Goal: Information Seeking & Learning: Learn about a topic

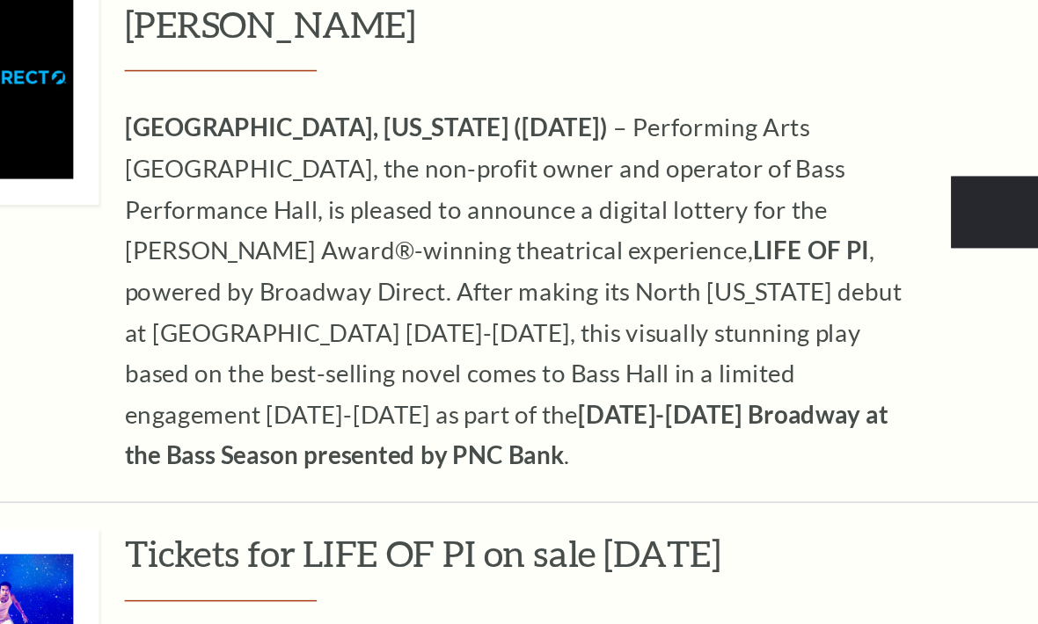
scroll to position [1008, 0]
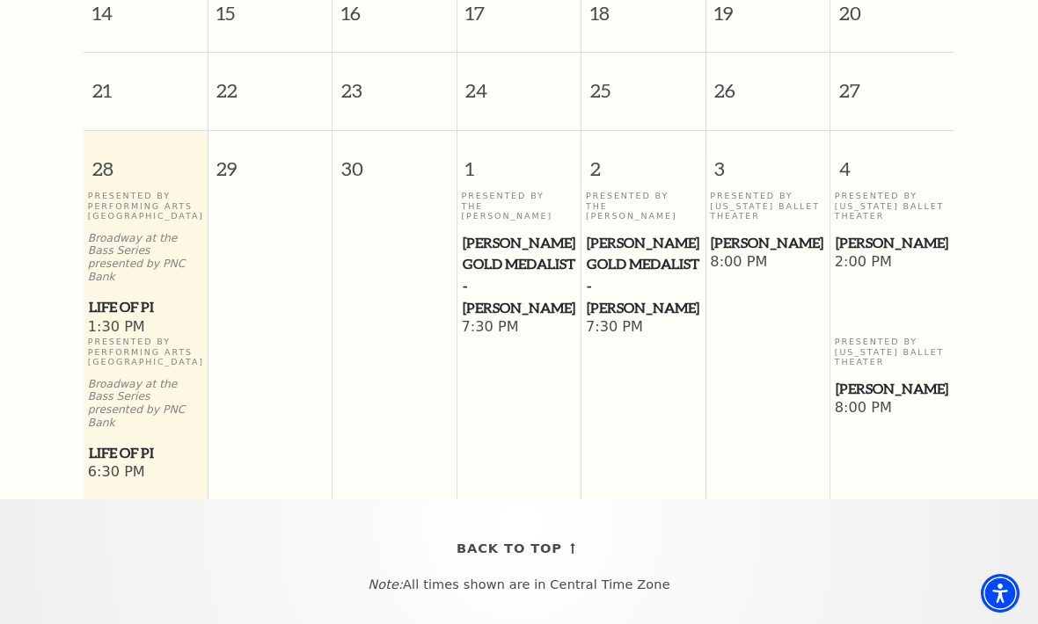
scroll to position [1009, 0]
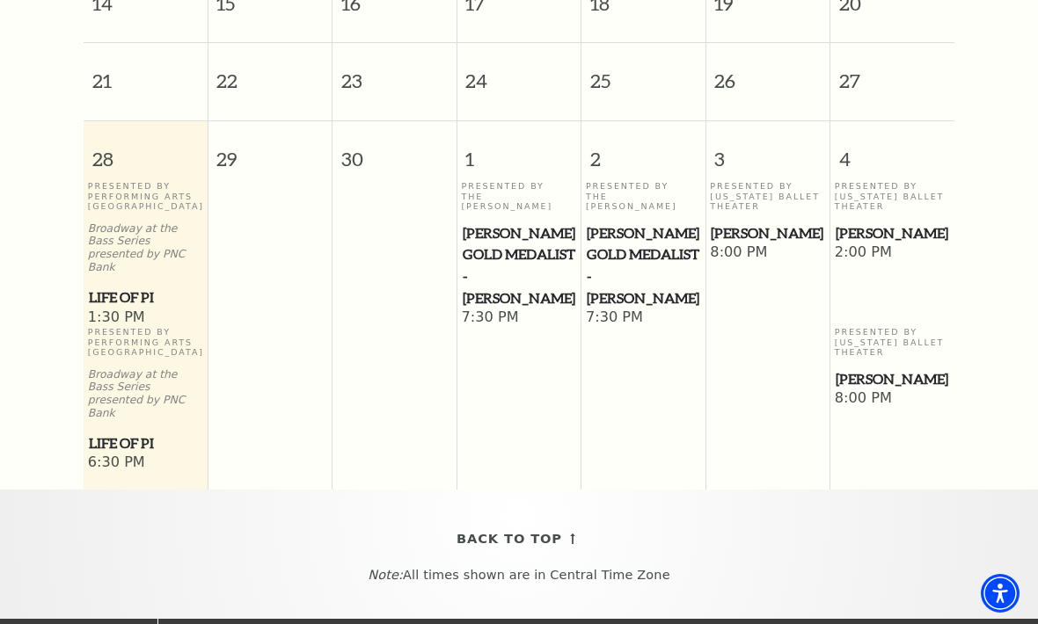
click at [80, 409] on div "September 2025 Sunday Monday Tuesday Wednesday Thursday Friday Saturday 1 2 3 4…" at bounding box center [519, 93] width 1038 height 796
click at [116, 433] on span "Life of Pi" at bounding box center [145, 444] width 113 height 22
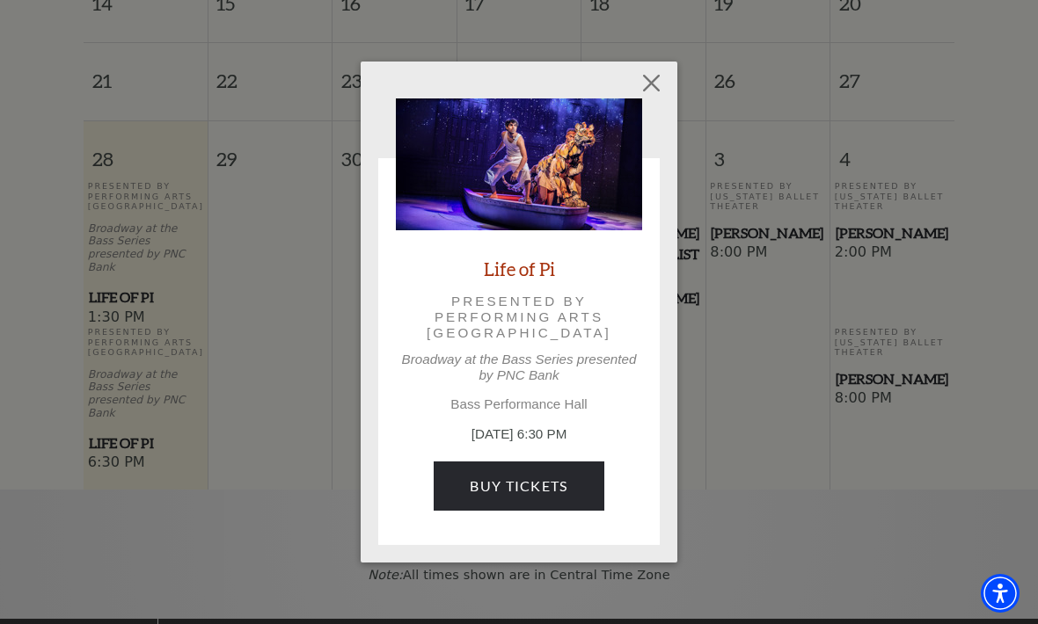
click at [667, 89] on button "Close" at bounding box center [651, 82] width 33 height 33
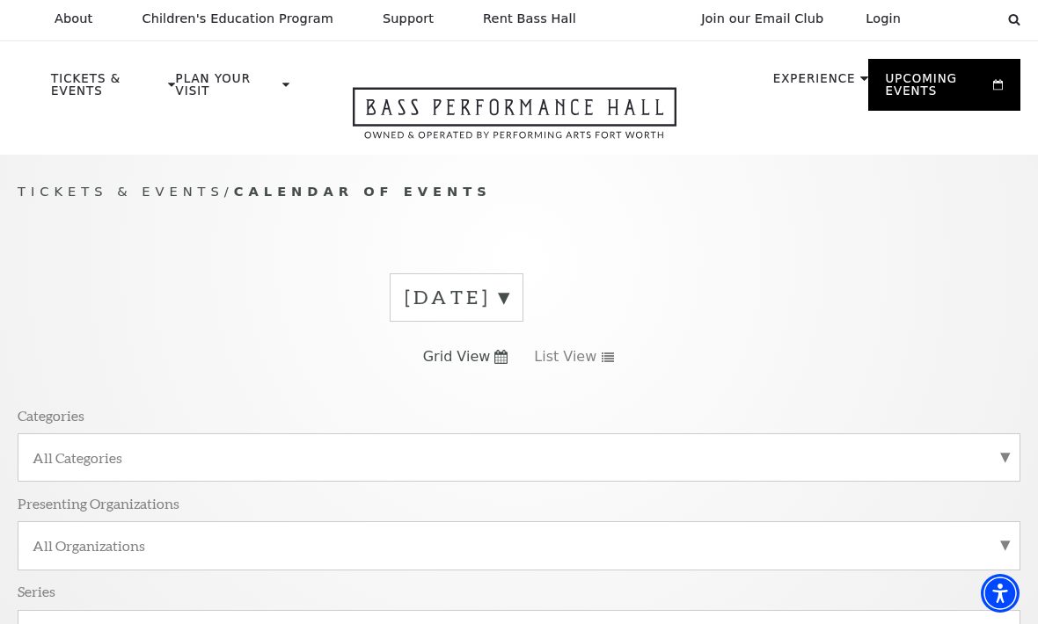
scroll to position [0, 0]
